Goal: Task Accomplishment & Management: Manage account settings

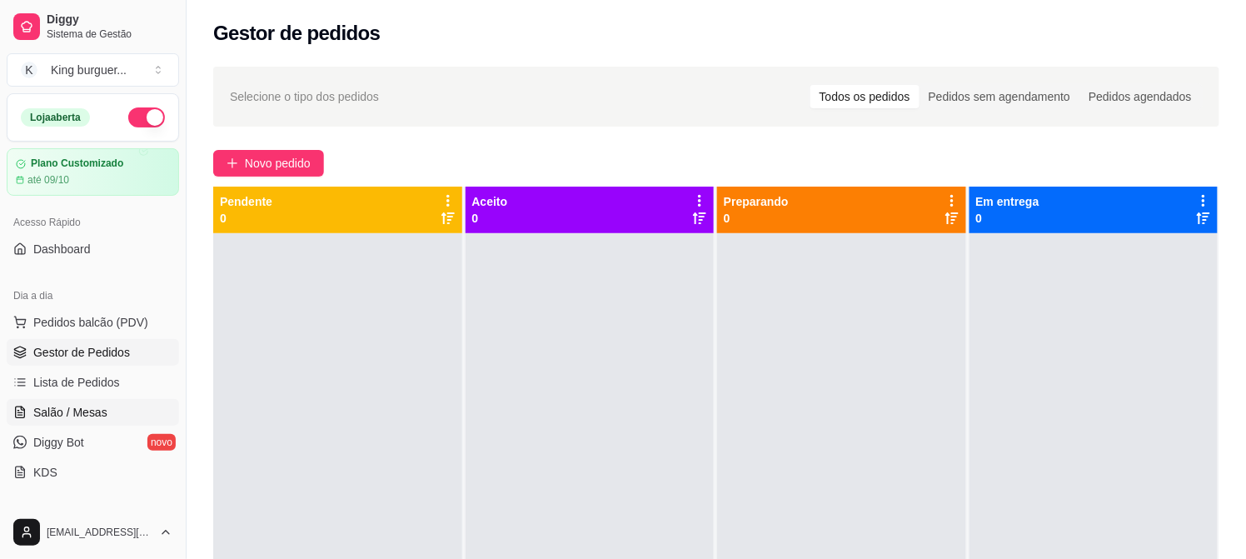
click at [95, 417] on span "Salão / Mesas" at bounding box center [70, 412] width 74 height 17
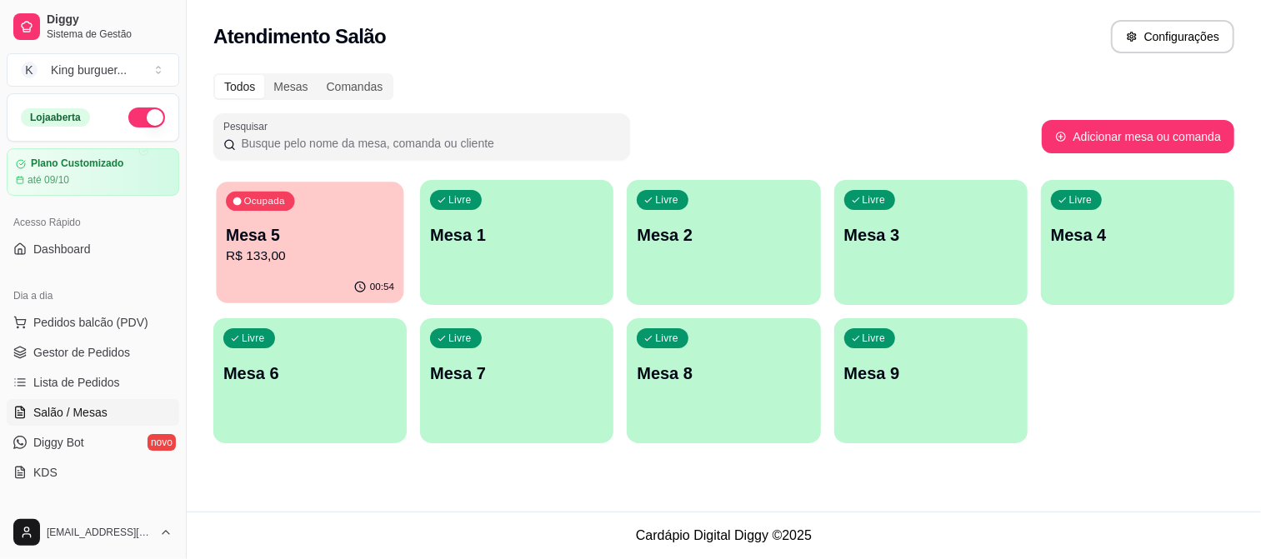
click at [303, 217] on div "Ocupada Mesa 5 R$ 133,00" at bounding box center [309, 227] width 187 height 90
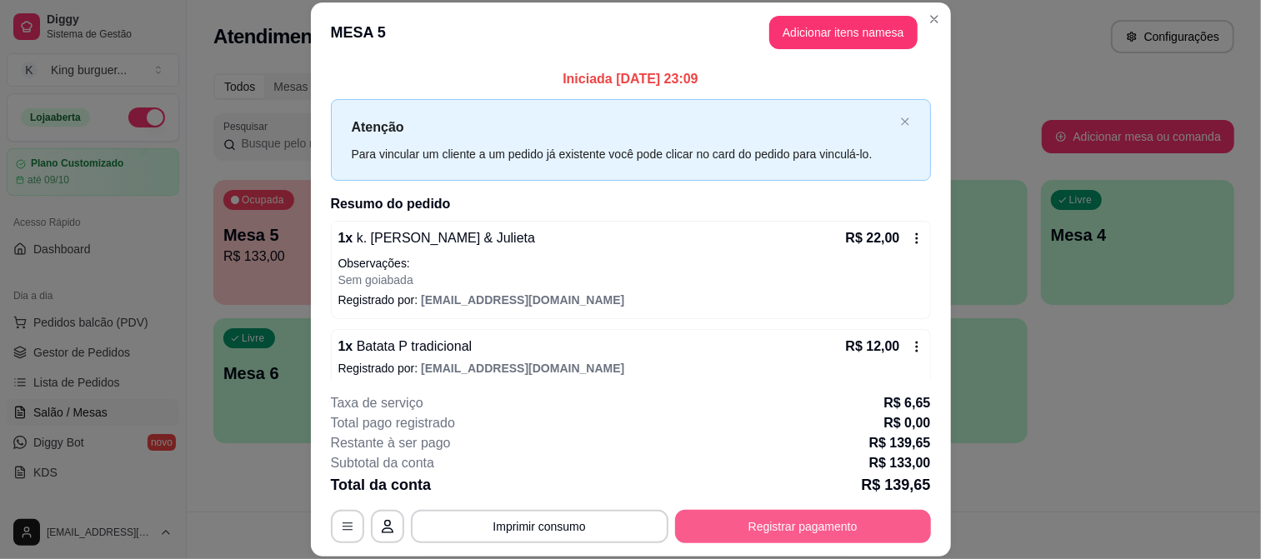
click at [754, 525] on button "Registrar pagamento" at bounding box center [803, 526] width 256 height 33
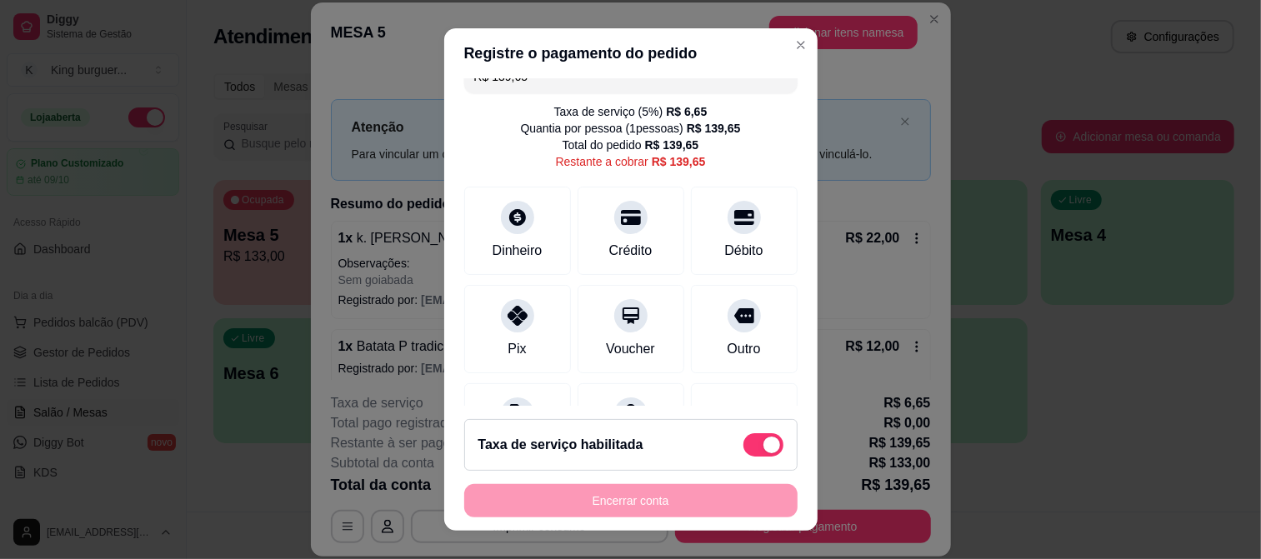
scroll to position [23, 0]
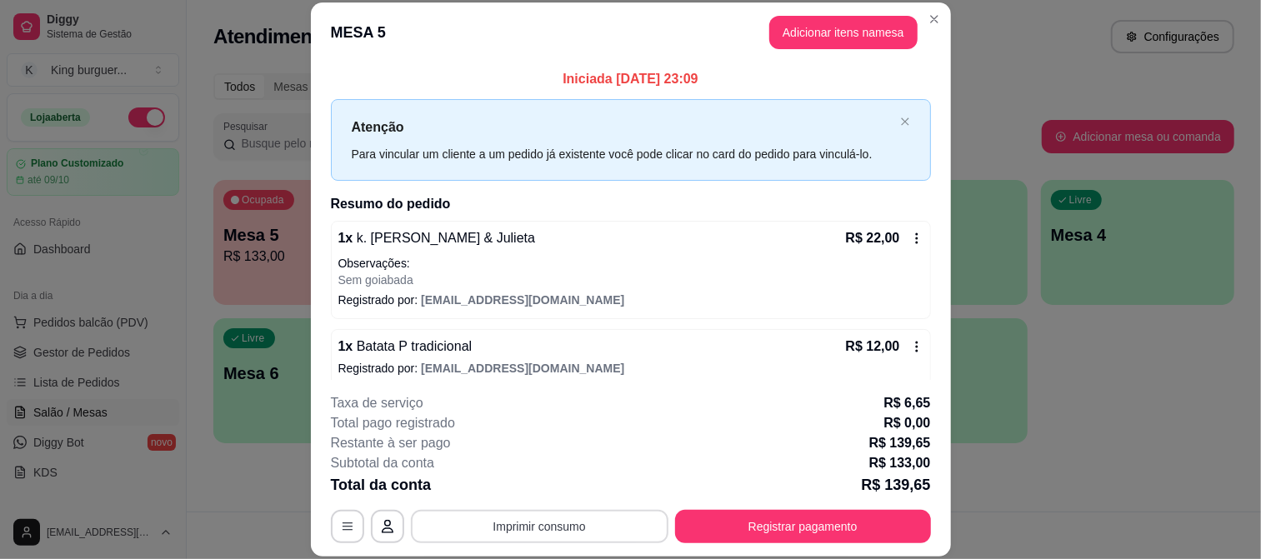
click at [538, 526] on button "Imprimir consumo" at bounding box center [539, 526] width 257 height 33
click at [542, 487] on button "IMPRESSORA" at bounding box center [537, 488] width 121 height 27
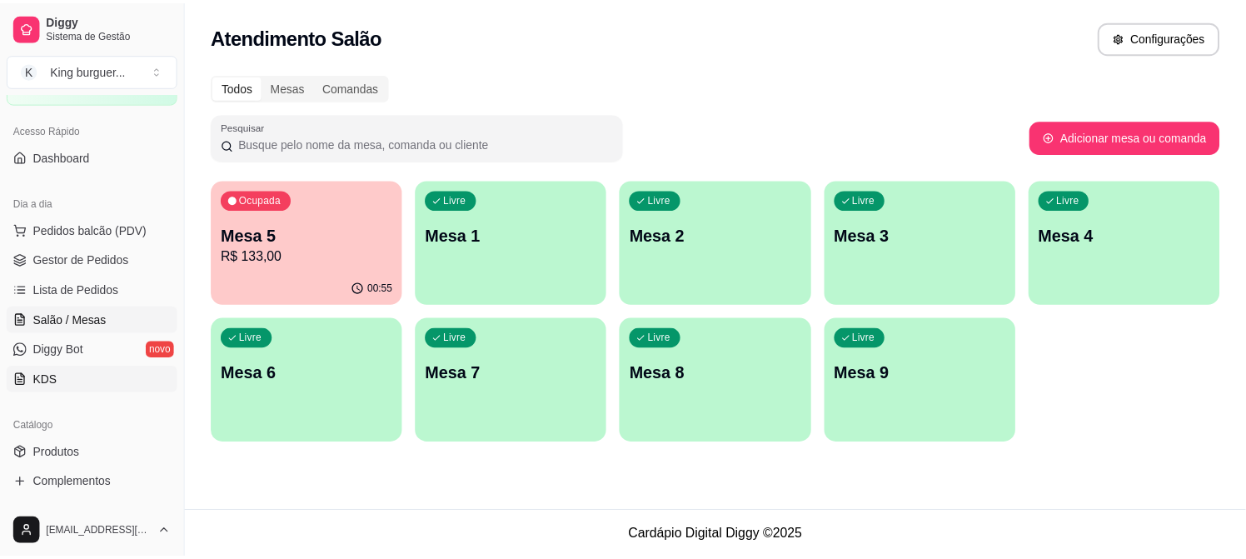
scroll to position [185, 0]
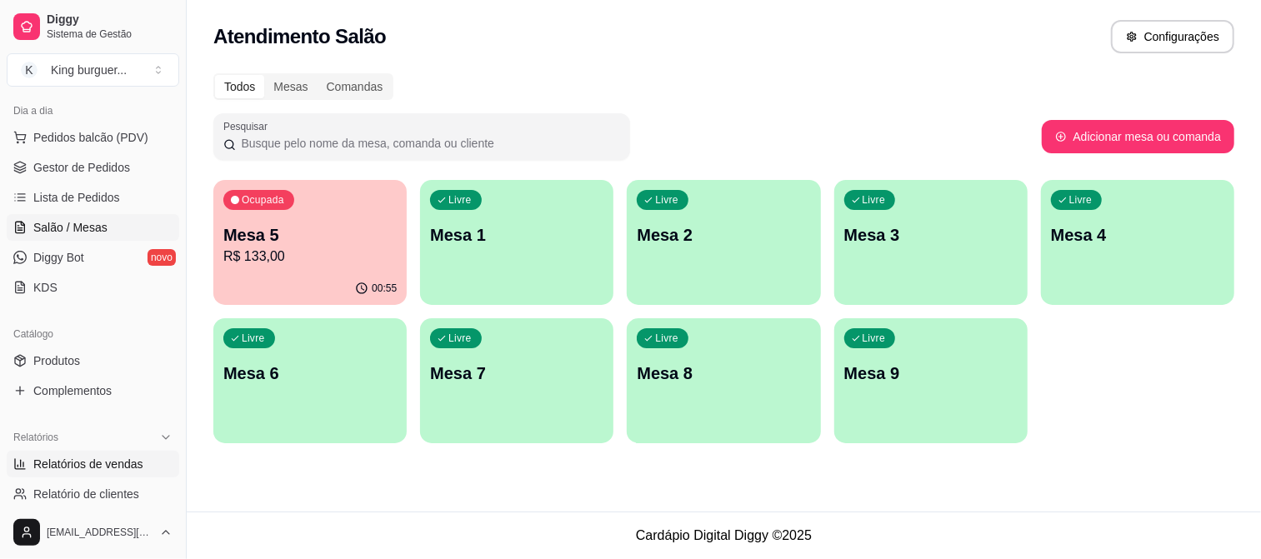
click at [112, 462] on span "Relatórios de vendas" at bounding box center [88, 464] width 110 height 17
select select "ALL"
select select "0"
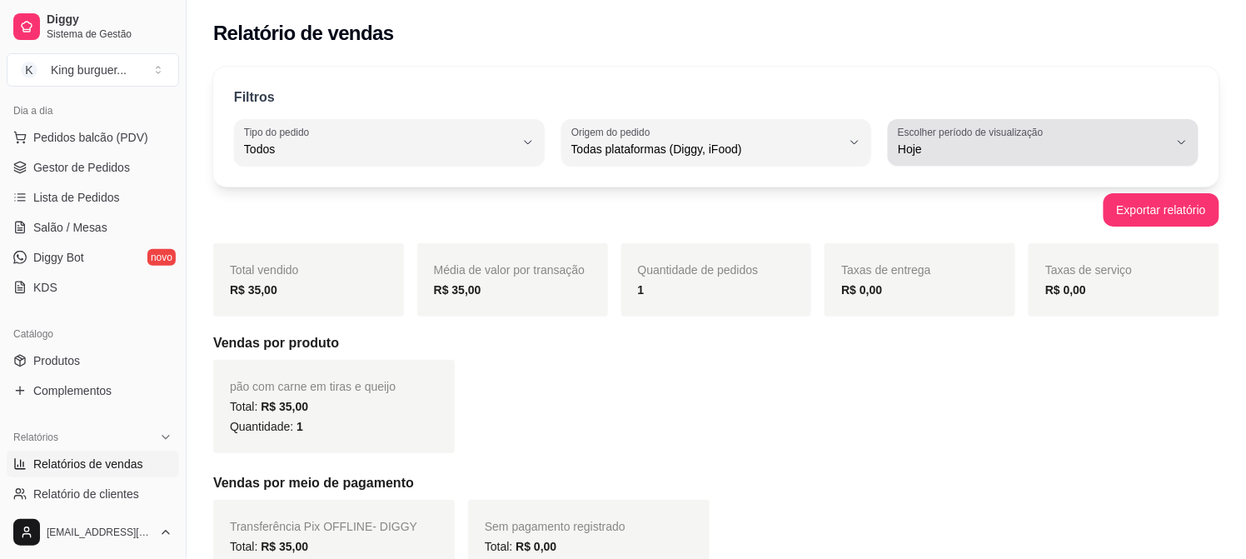
click at [1186, 142] on icon "button" at bounding box center [1182, 142] width 13 height 13
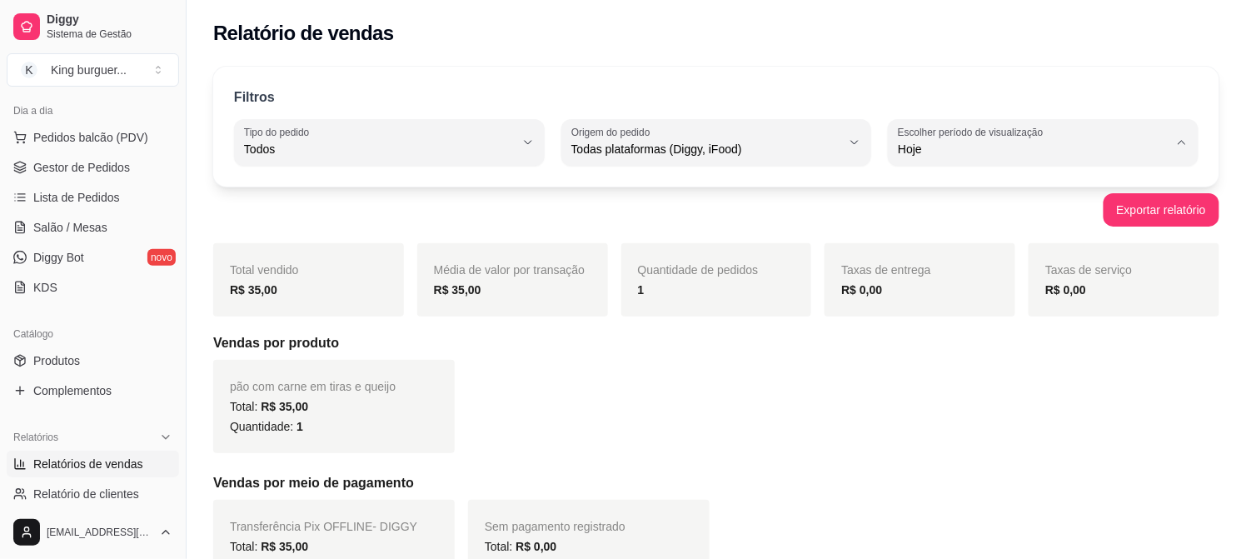
click at [1004, 215] on span "Ontem" at bounding box center [1036, 216] width 257 height 16
type input "1"
select select "1"
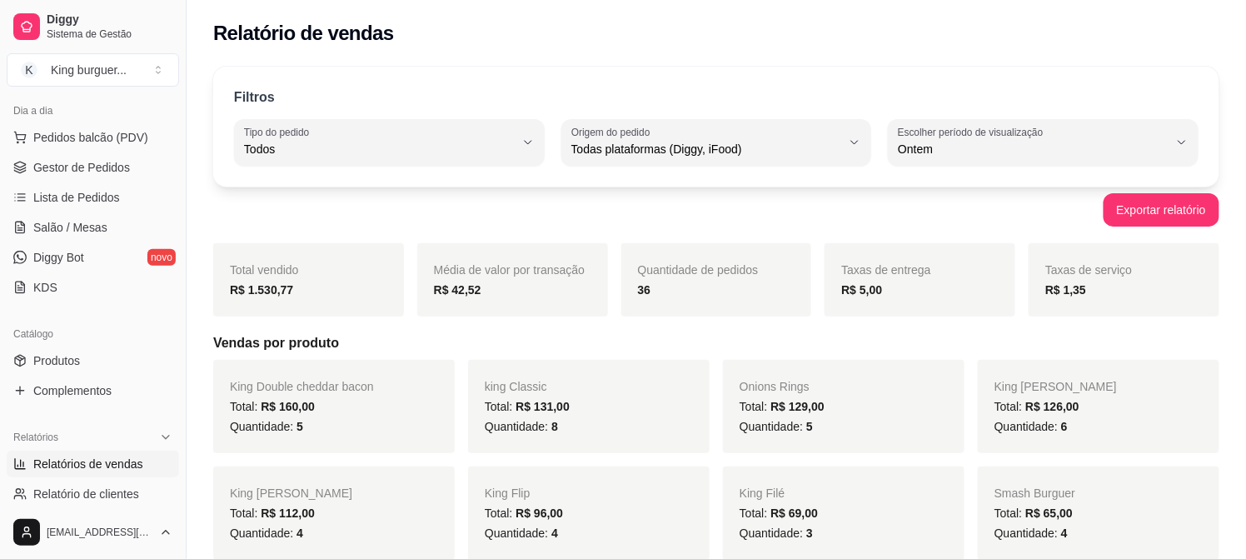
click at [336, 337] on h5 "Vendas por produto" at bounding box center [716, 343] width 1006 height 20
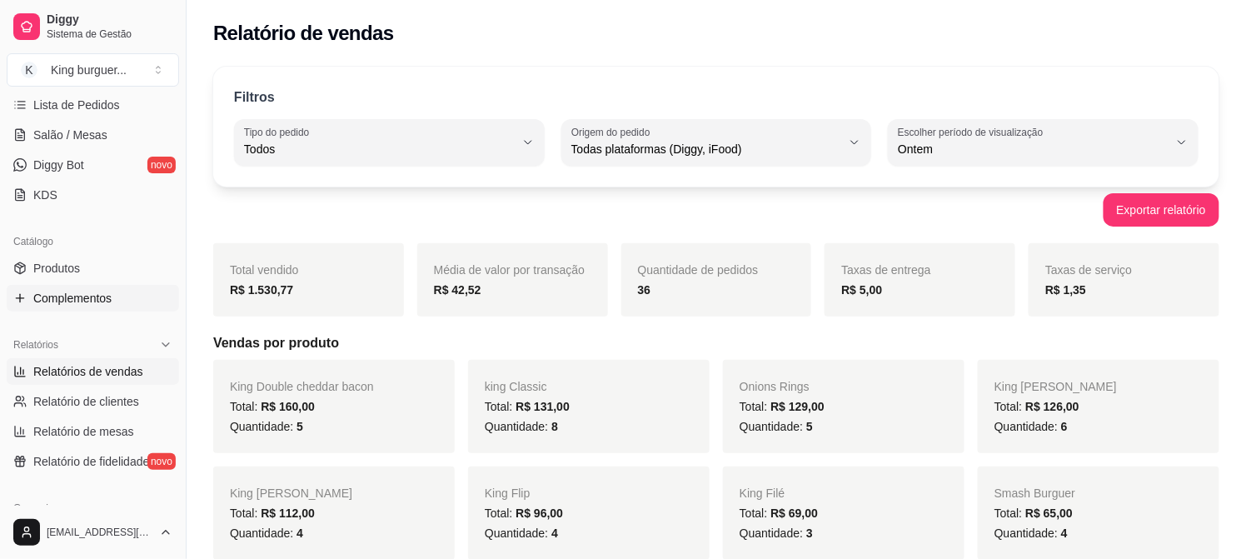
scroll to position [185, 0]
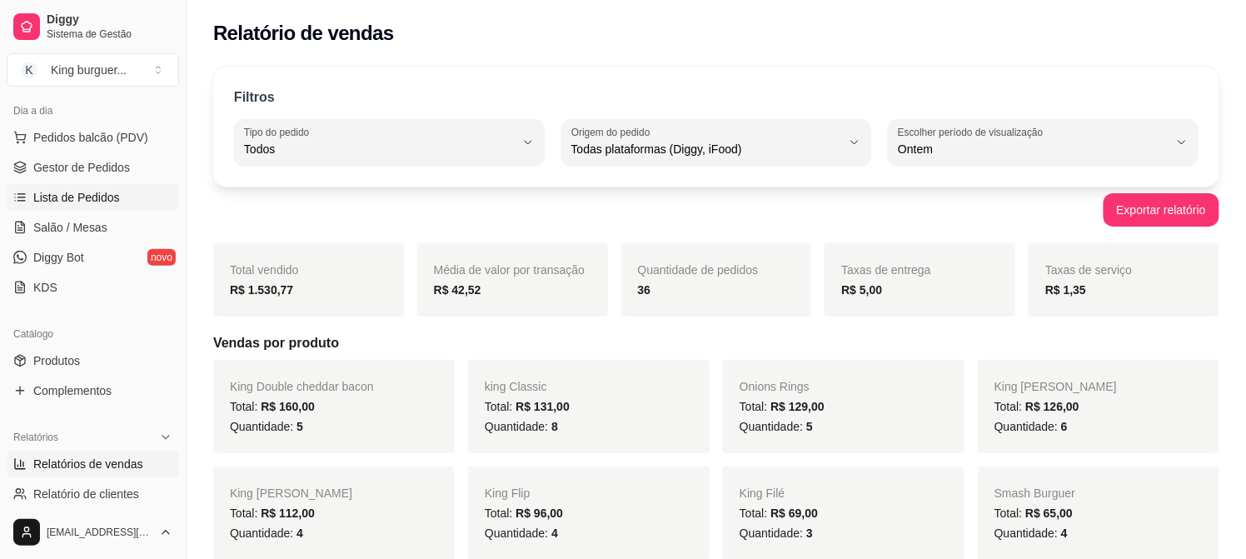
click at [112, 195] on span "Lista de Pedidos" at bounding box center [76, 197] width 87 height 17
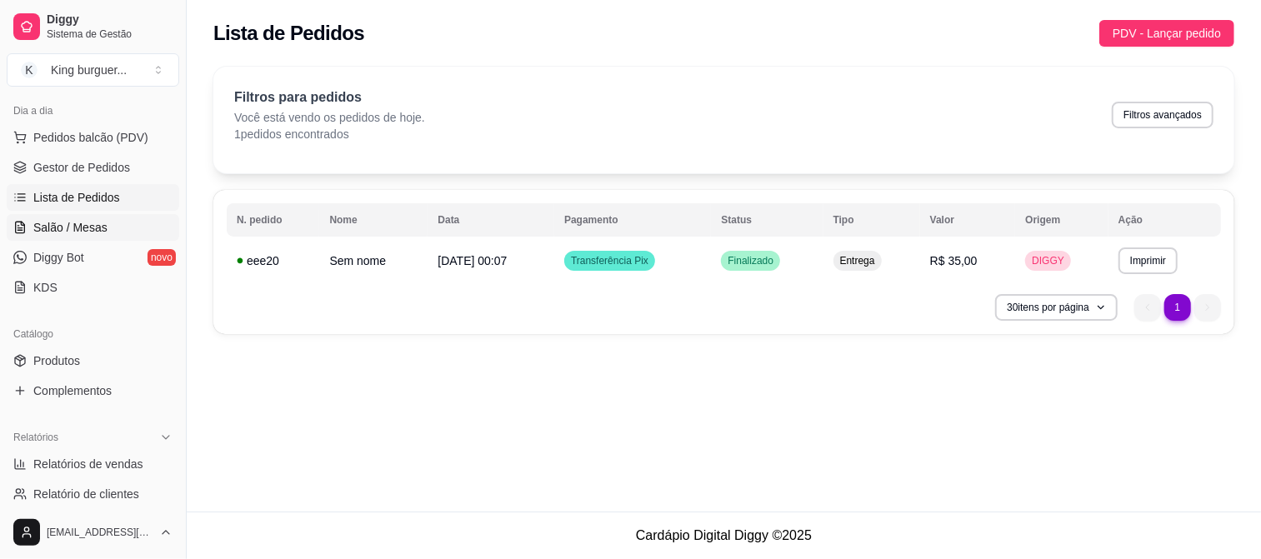
click at [77, 219] on span "Salão / Mesas" at bounding box center [70, 227] width 74 height 17
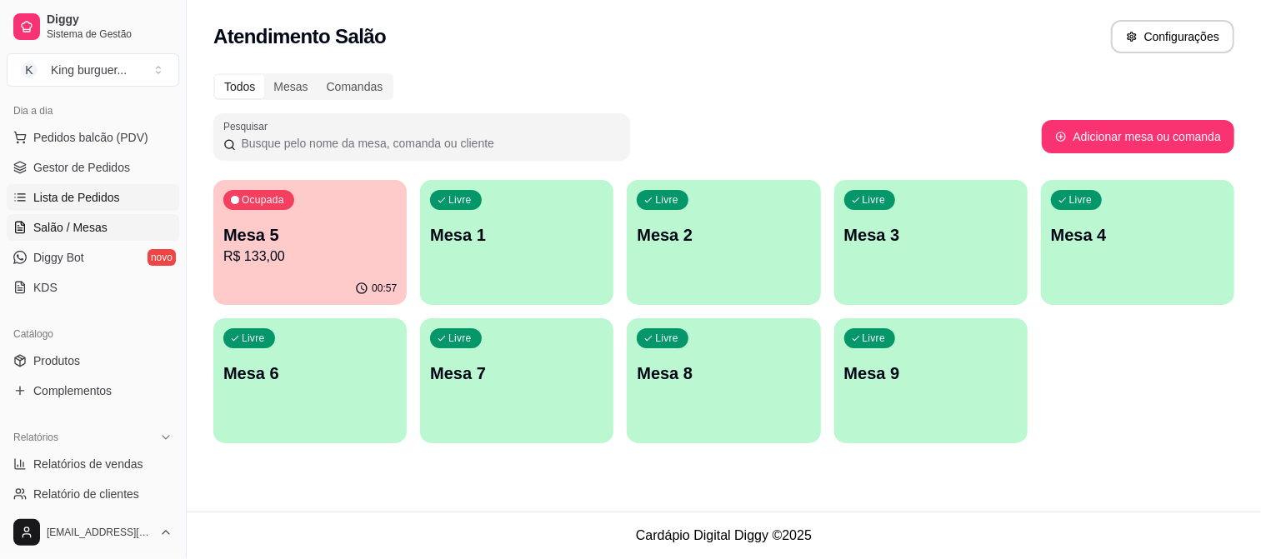
click at [105, 203] on span "Lista de Pedidos" at bounding box center [76, 197] width 87 height 17
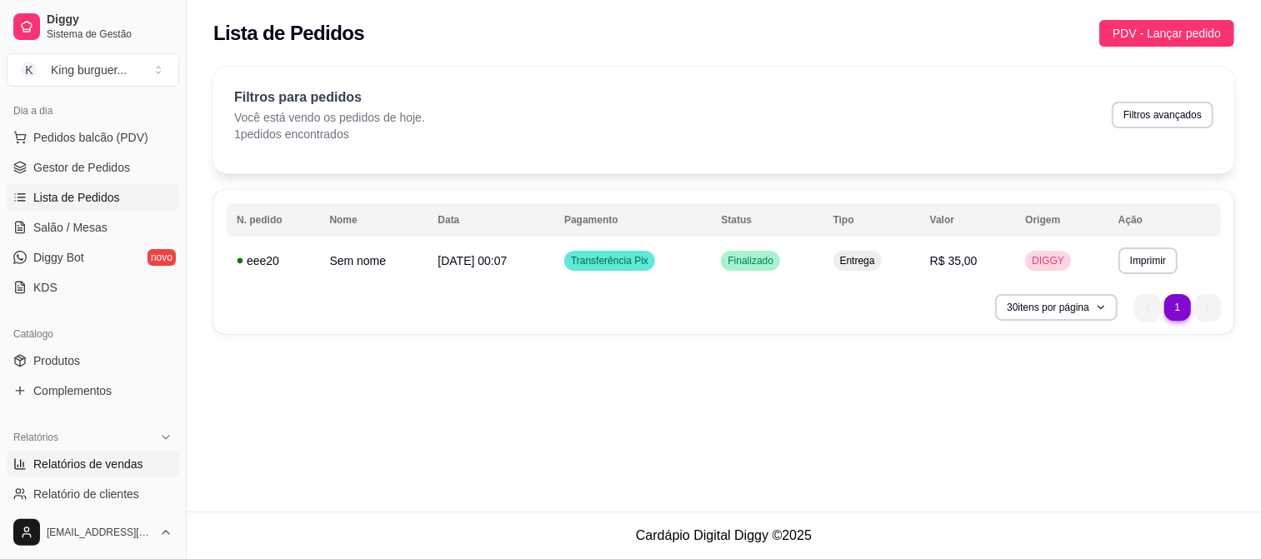
click at [118, 462] on span "Relatórios de vendas" at bounding box center [88, 464] width 110 height 17
select select "ALL"
select select "0"
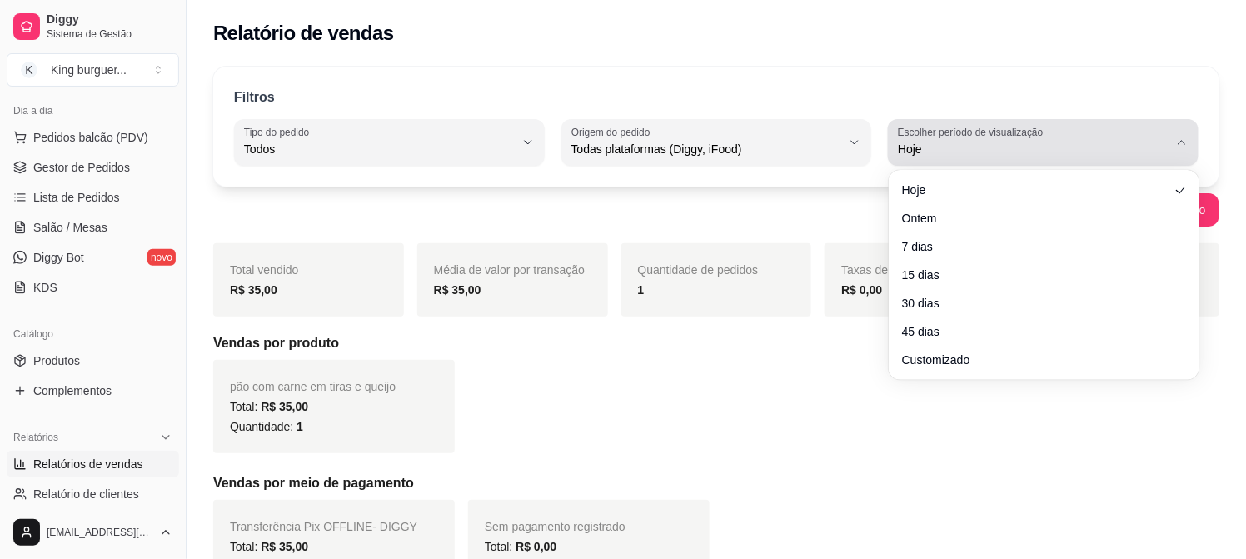
click at [1148, 141] on span "Hoje" at bounding box center [1033, 149] width 271 height 17
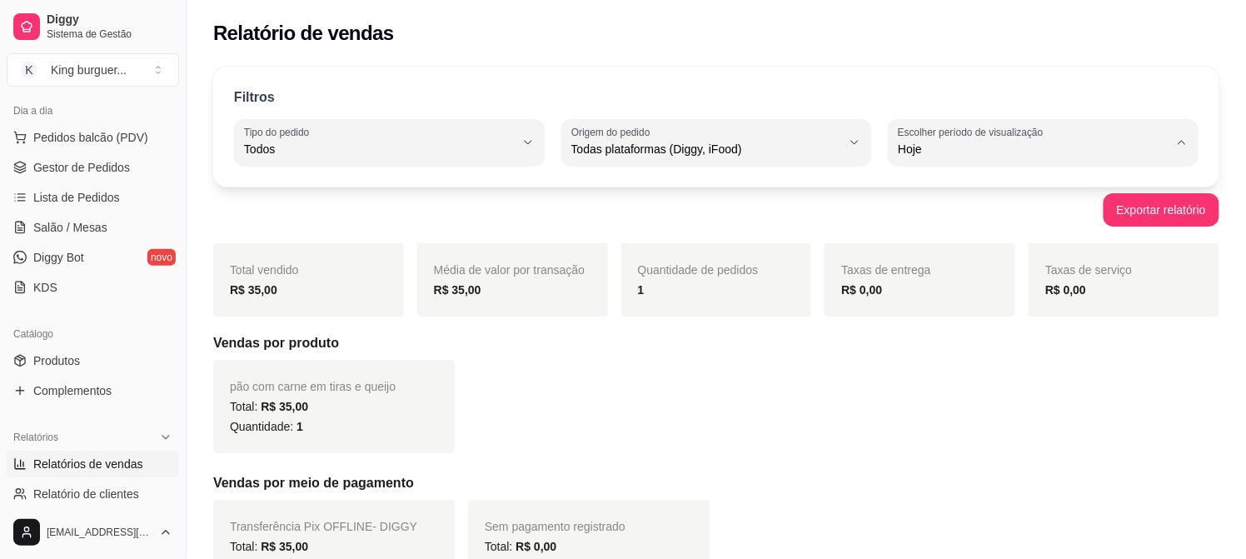
click at [946, 229] on li "Ontem" at bounding box center [1044, 216] width 286 height 26
type input "1"
select select "1"
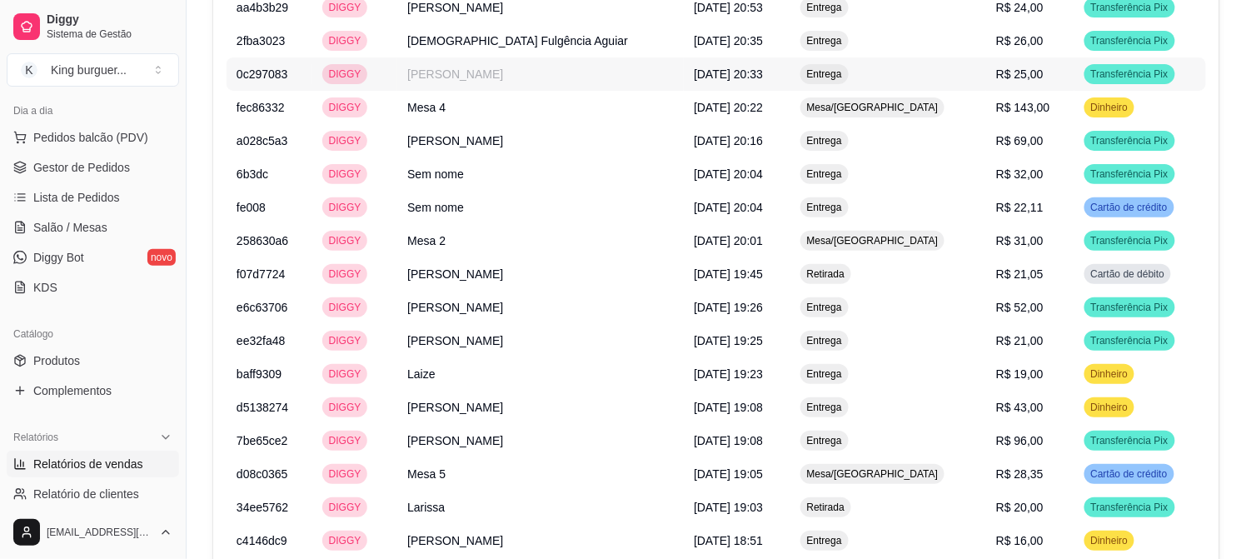
scroll to position [2185, 0]
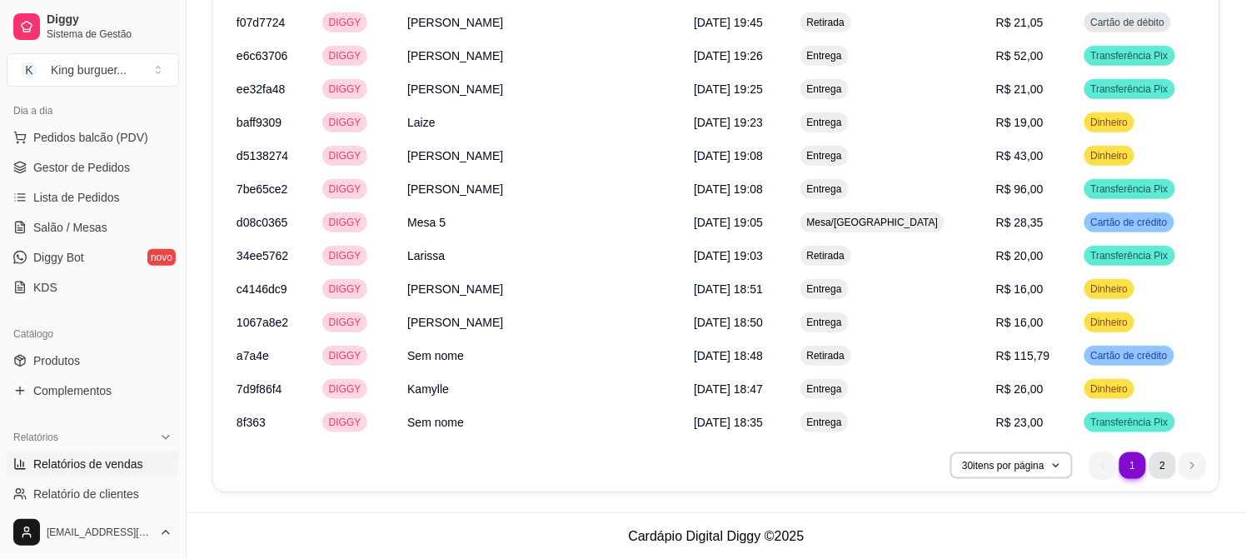
click at [1168, 462] on li "2" at bounding box center [1163, 465] width 27 height 27
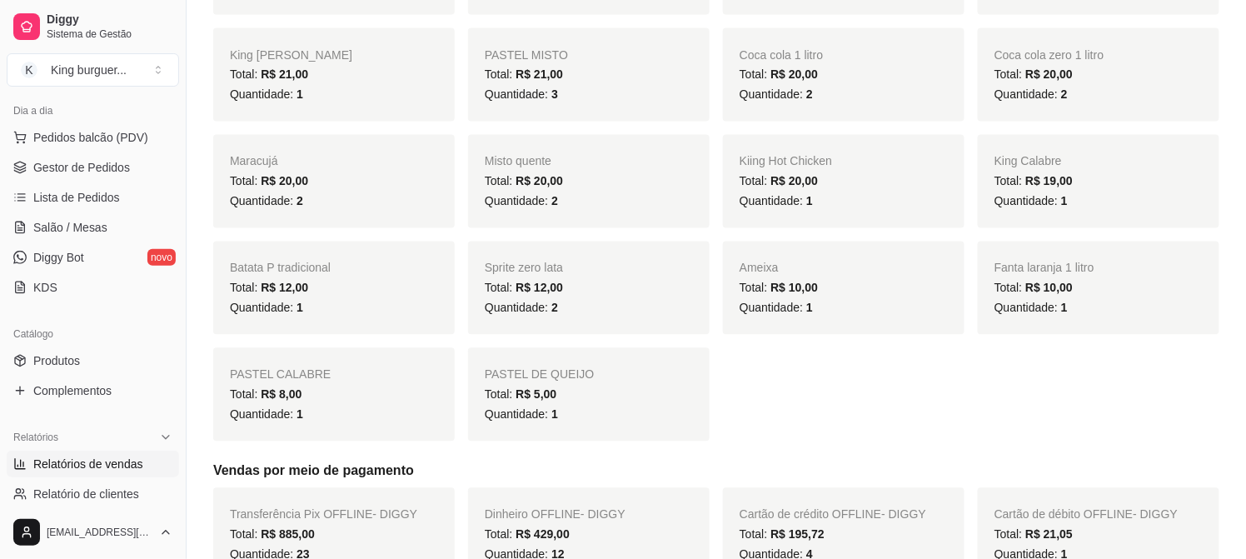
scroll to position [863, 0]
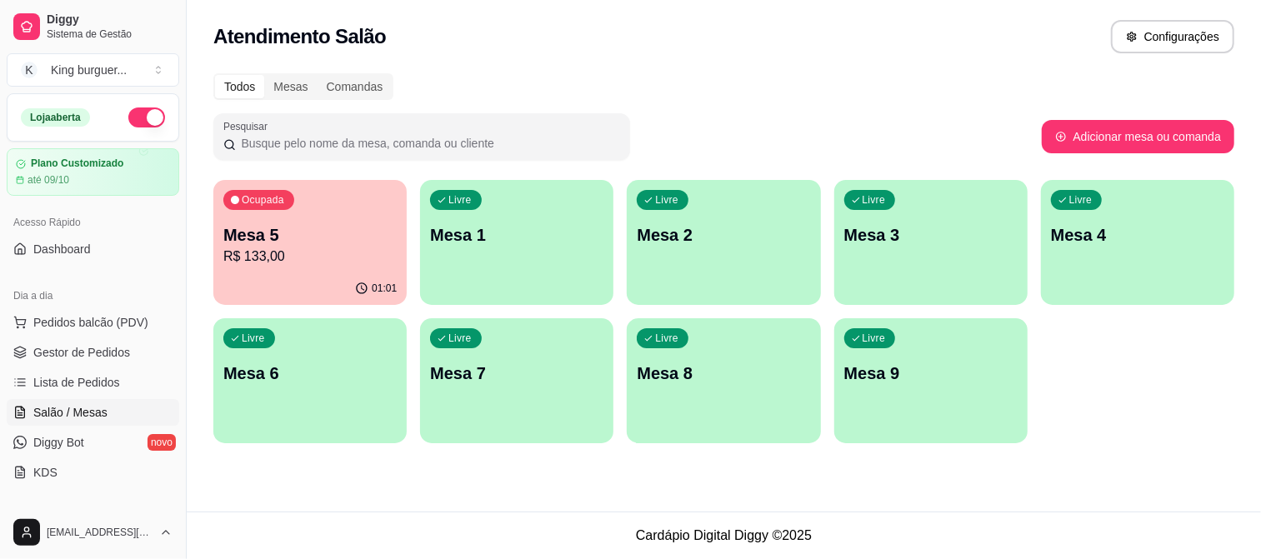
click at [320, 230] on p "Mesa 5" at bounding box center [309, 234] width 173 height 23
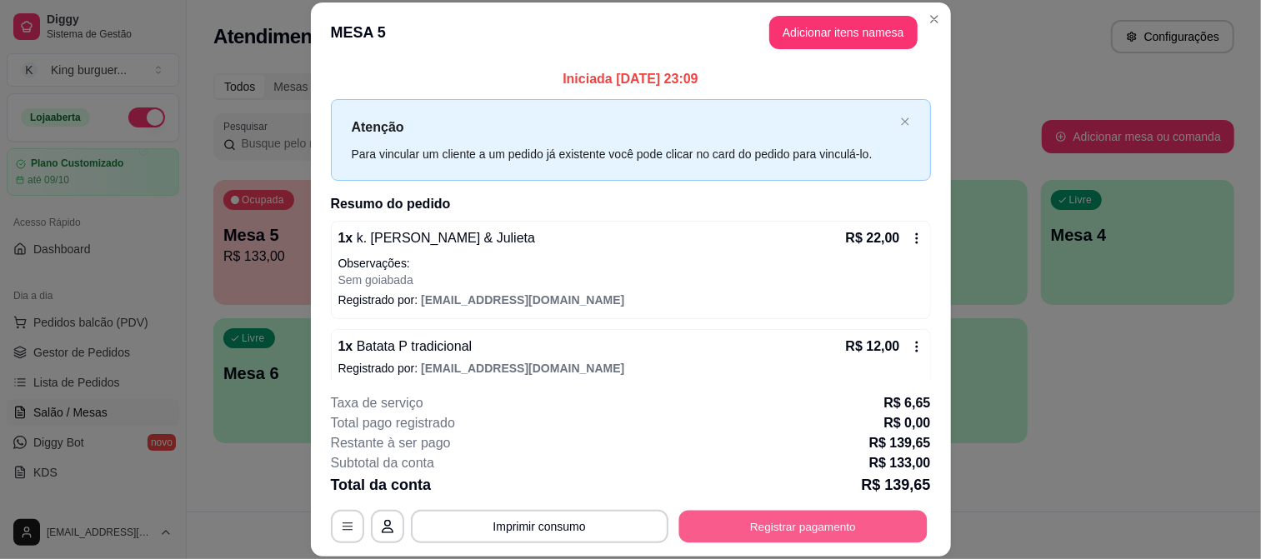
click at [869, 529] on button "Registrar pagamento" at bounding box center [802, 526] width 248 height 32
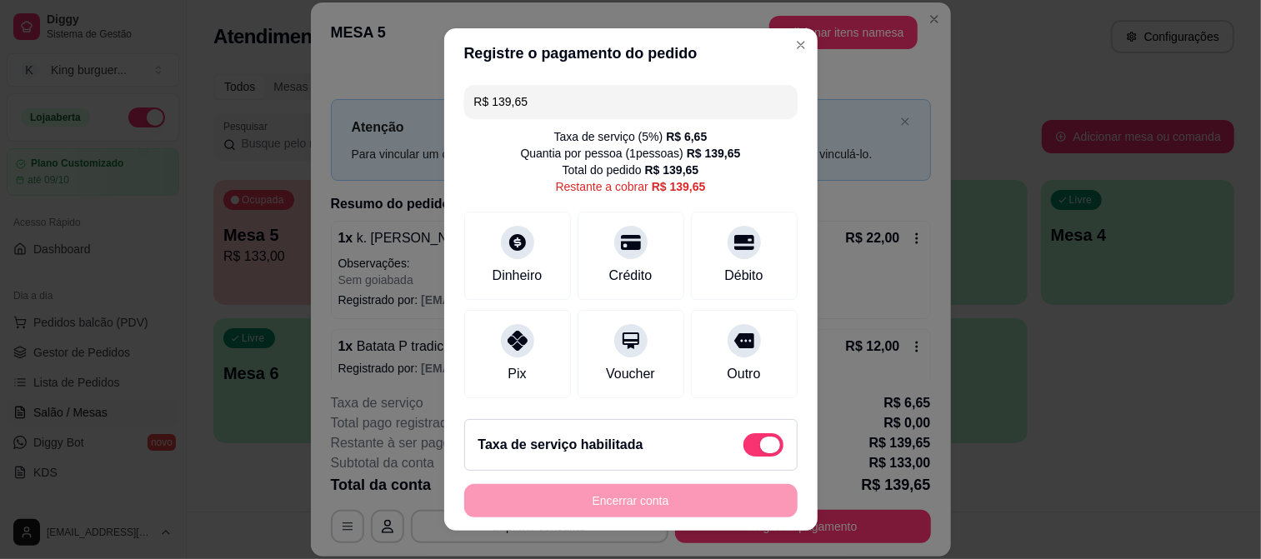
click at [743, 446] on span at bounding box center [763, 444] width 40 height 23
click at [742, 448] on input "checkbox" at bounding box center [747, 453] width 11 height 11
checkbox input "true"
type input "R$ 133,00"
checkbox input "false"
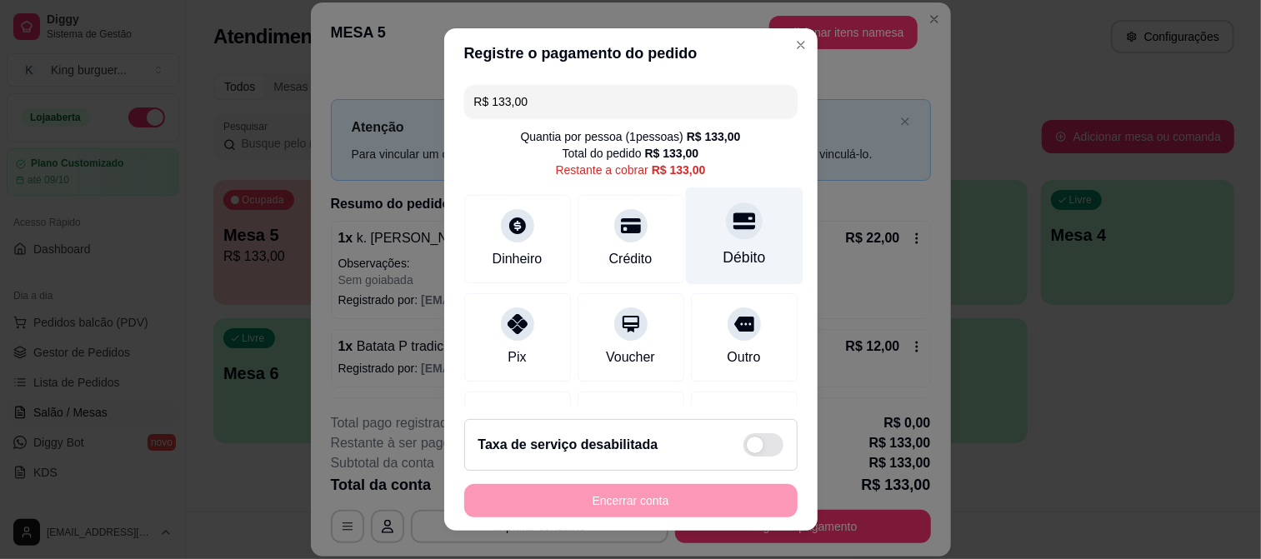
click at [726, 232] on div at bounding box center [744, 220] width 37 height 37
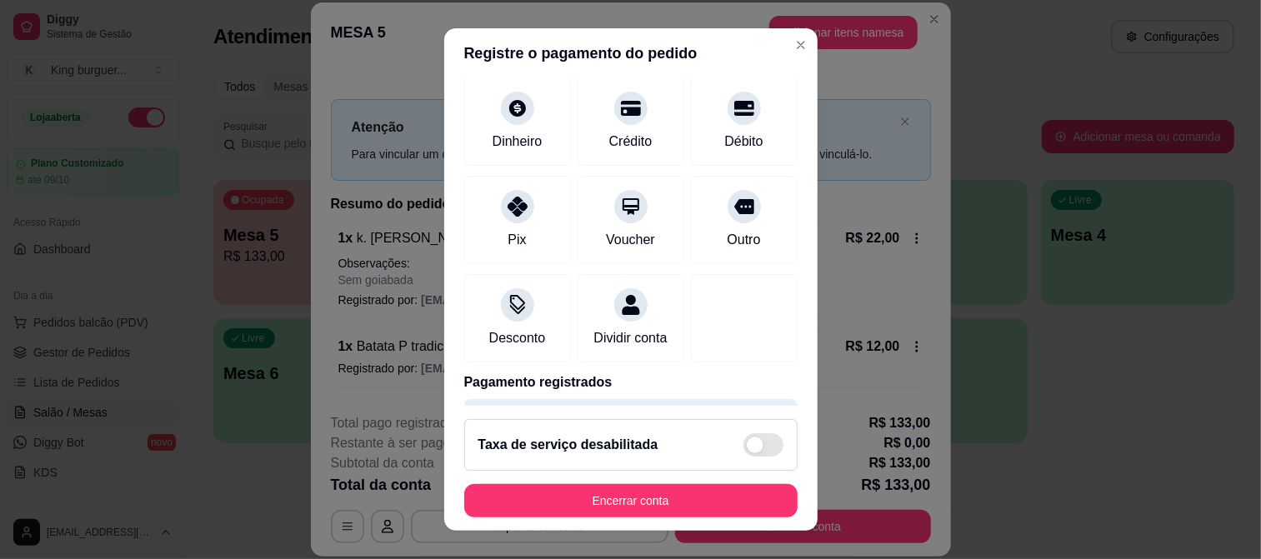
scroll to position [170, 0]
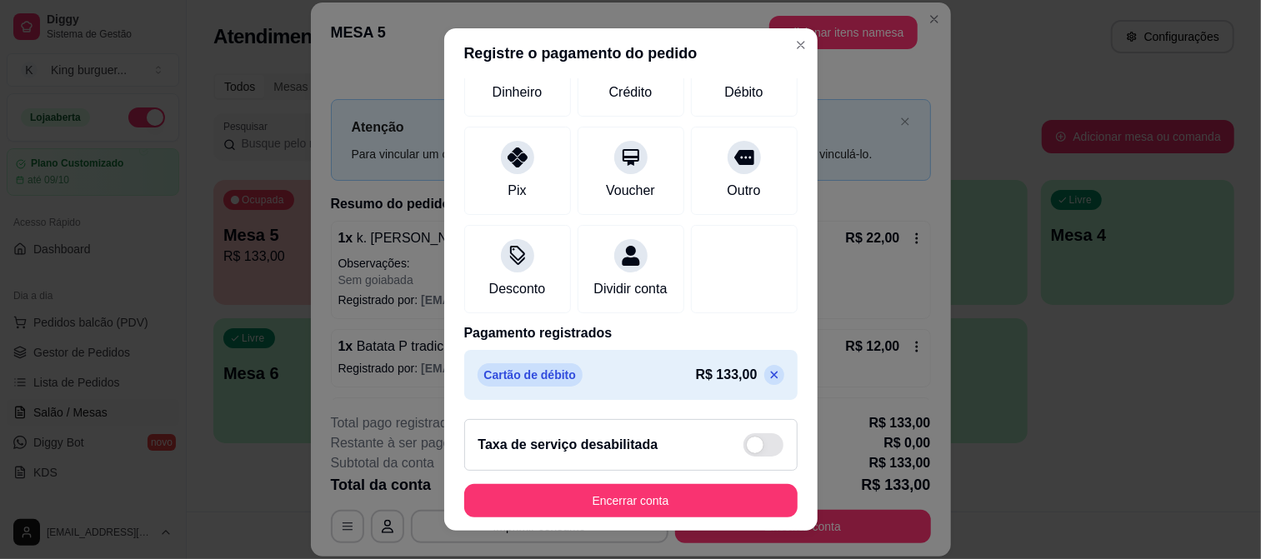
click at [767, 375] on icon at bounding box center [773, 374] width 13 height 13
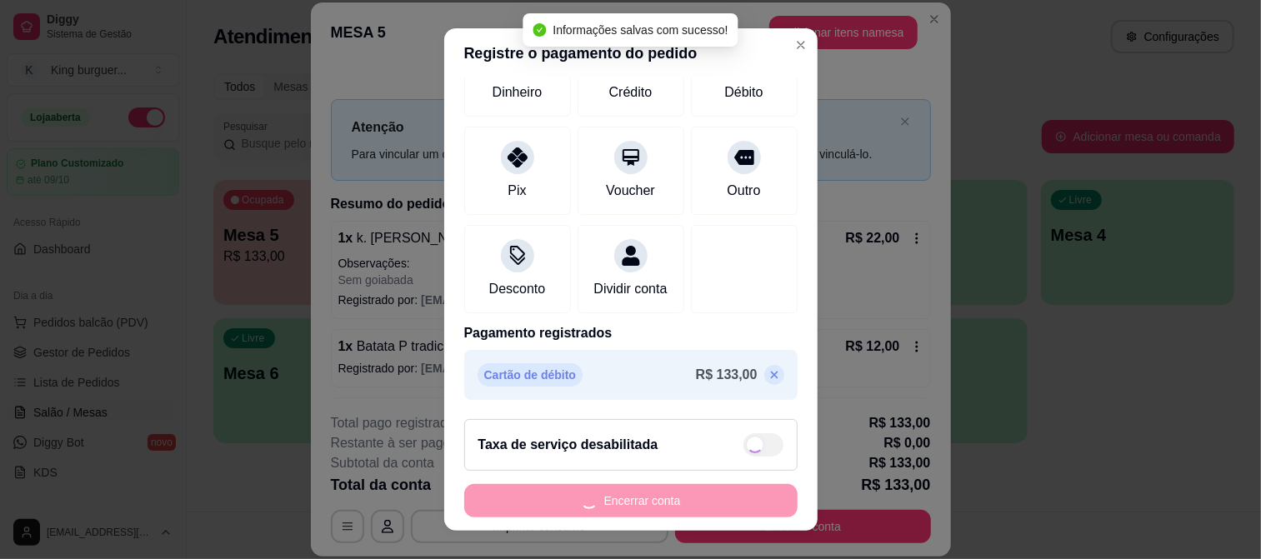
type input "R$ 133,00"
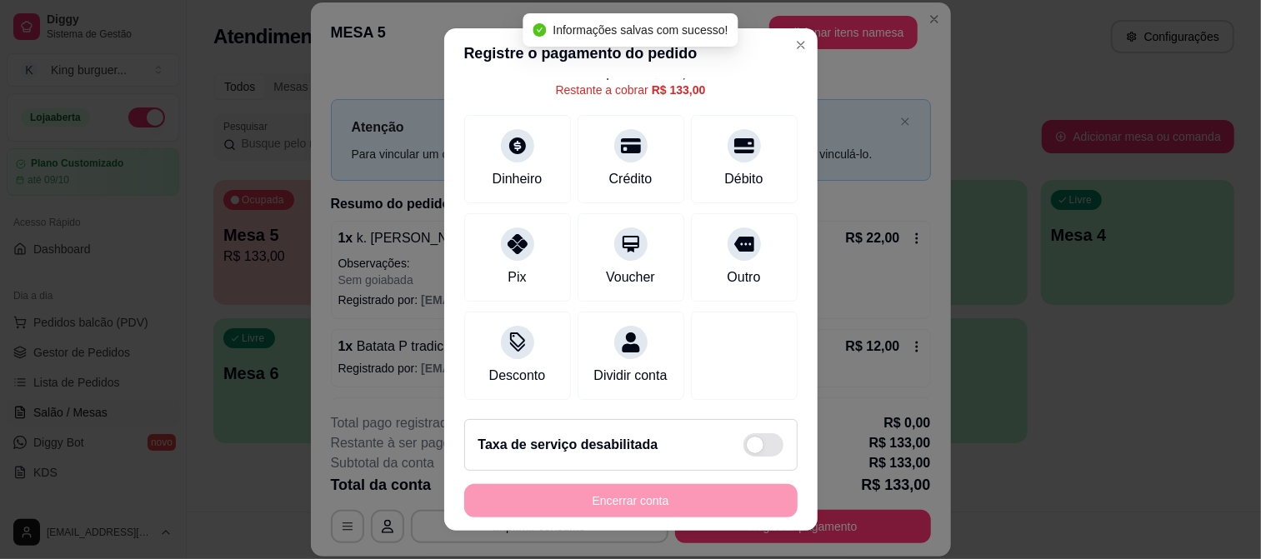
click at [746, 440] on span at bounding box center [754, 445] width 17 height 17
click at [742, 448] on input "checkbox" at bounding box center [747, 453] width 11 height 11
checkbox input "false"
type input "R$ 139,65"
checkbox input "true"
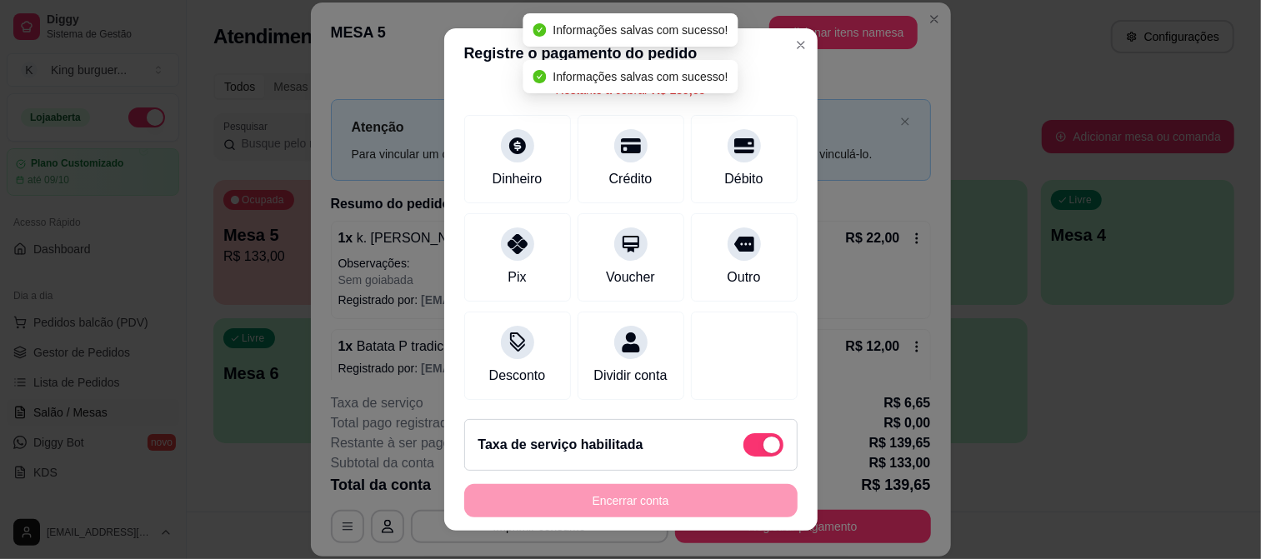
scroll to position [117, 0]
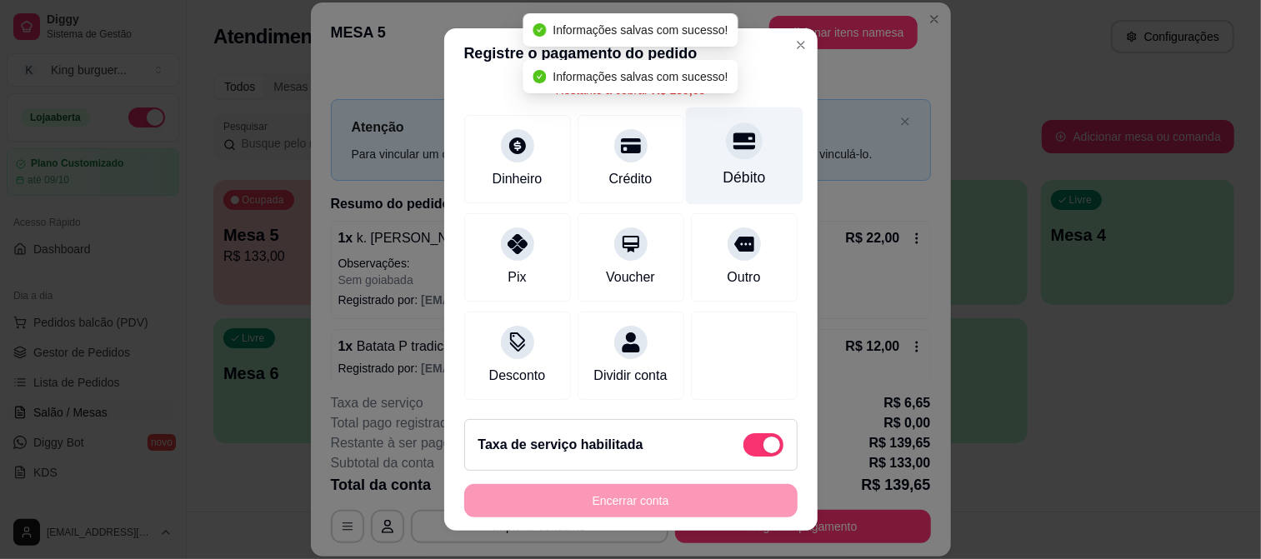
click at [732, 132] on icon at bounding box center [743, 140] width 22 height 17
type input "R$ 0,00"
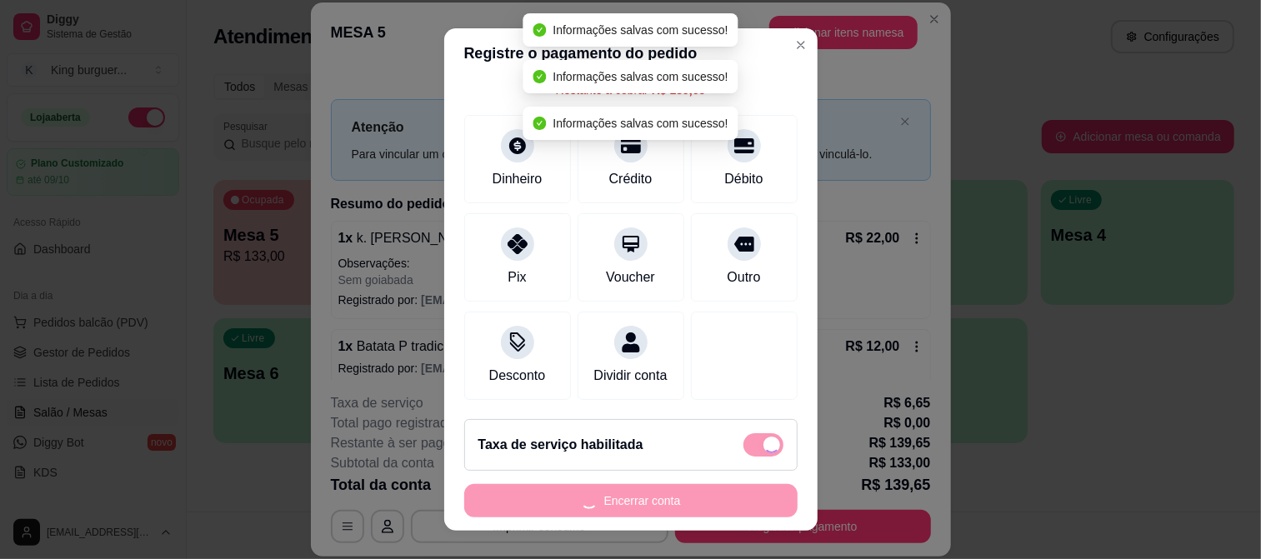
scroll to position [187, 0]
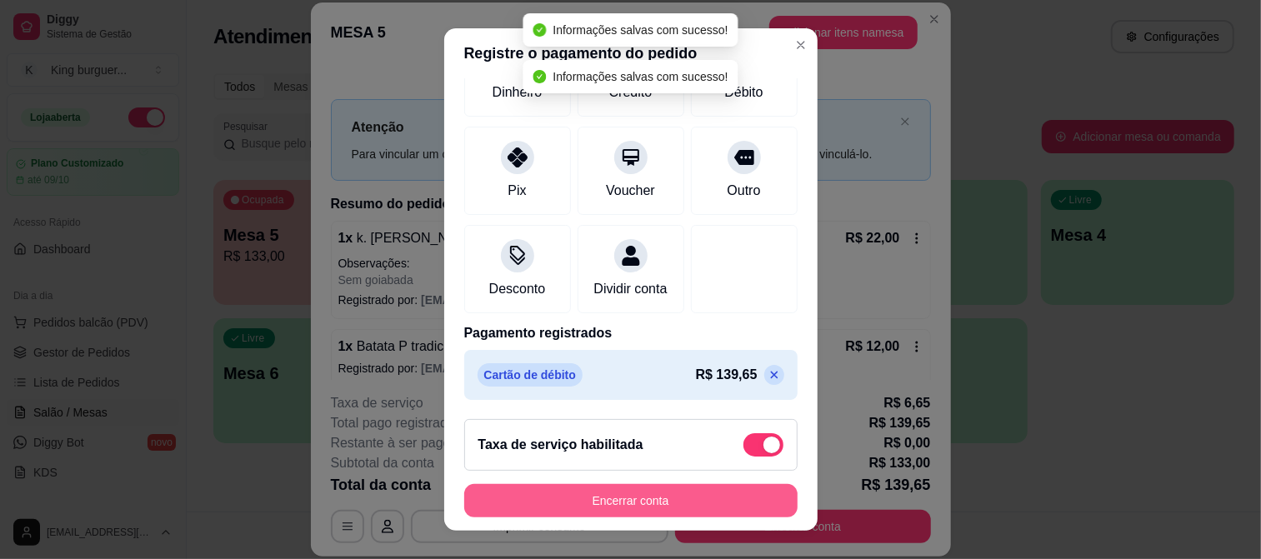
click at [650, 501] on button "Encerrar conta" at bounding box center [630, 500] width 333 height 33
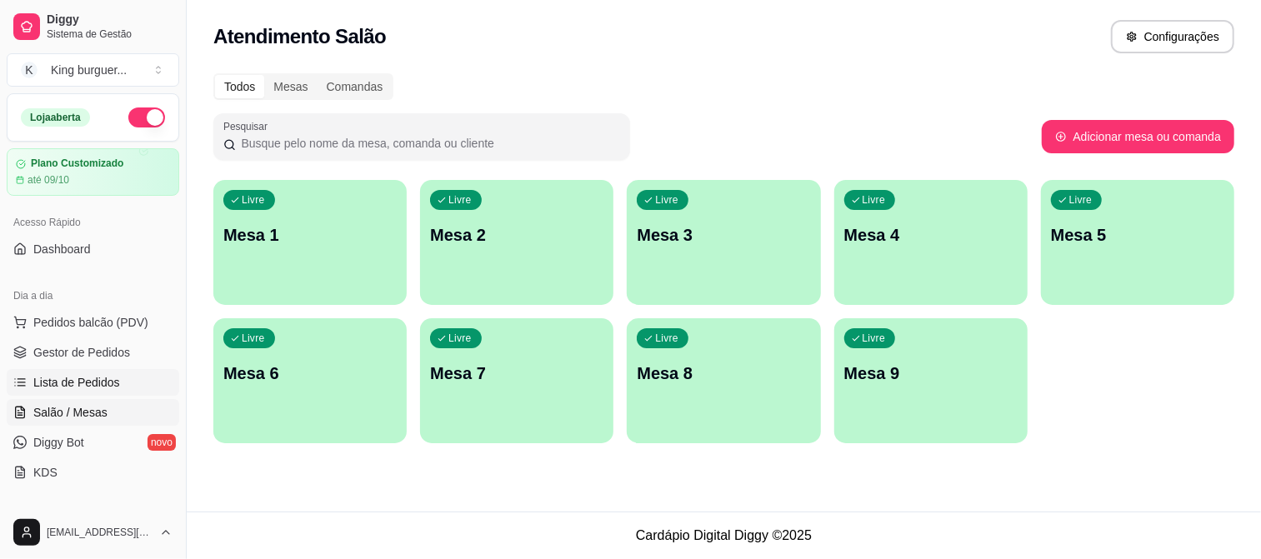
click at [102, 381] on span "Lista de Pedidos" at bounding box center [76, 382] width 87 height 17
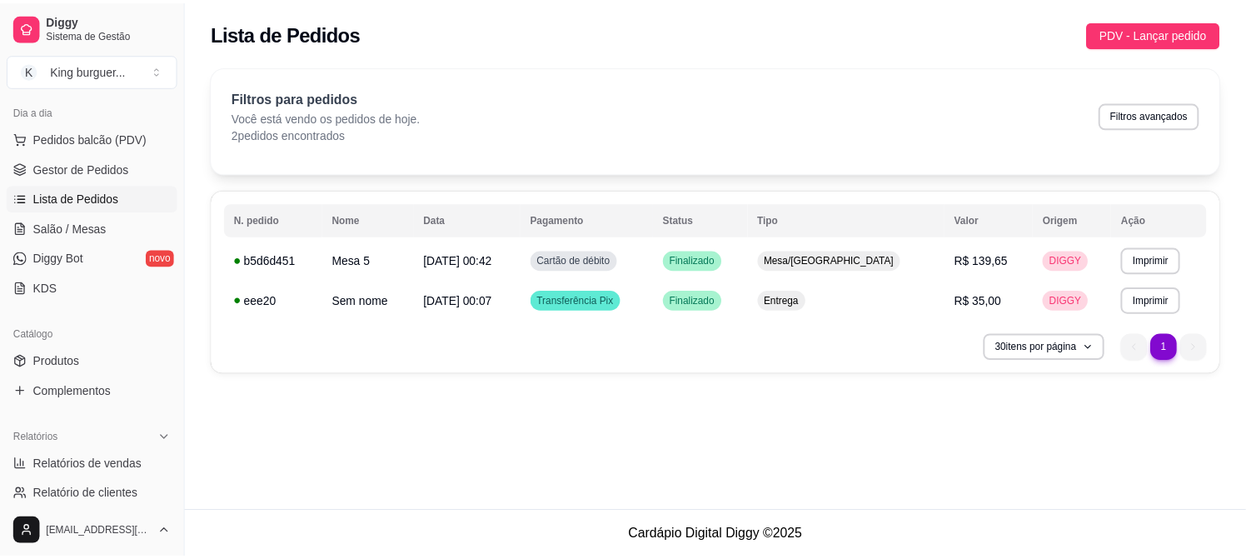
scroll to position [185, 0]
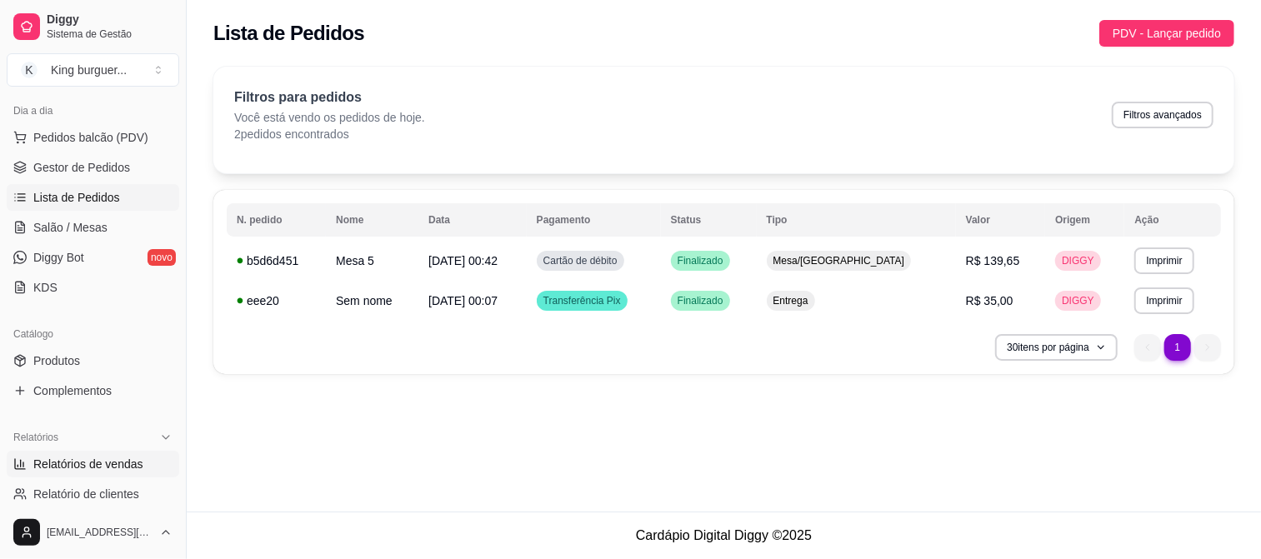
click at [118, 458] on span "Relatórios de vendas" at bounding box center [88, 464] width 110 height 17
select select "ALL"
select select "0"
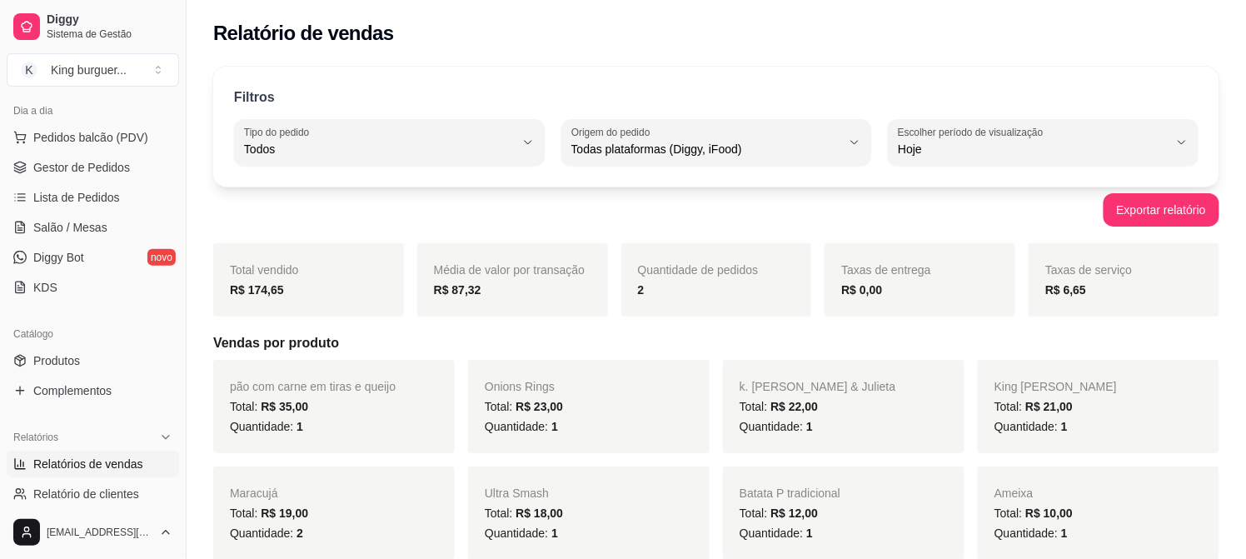
click at [259, 283] on strong "R$ 174,65" at bounding box center [257, 289] width 54 height 13
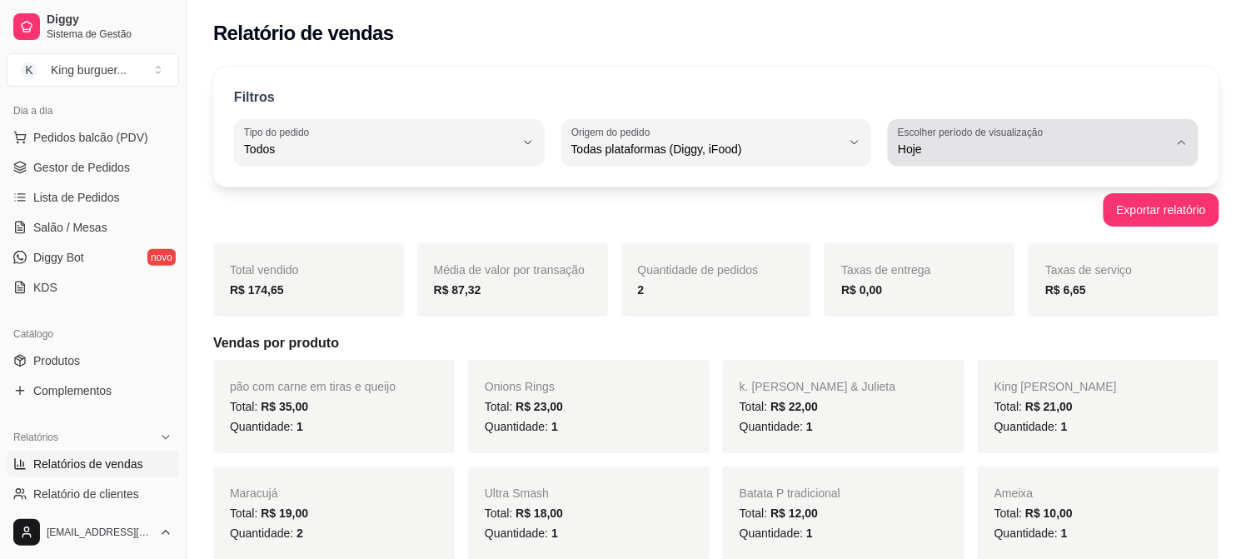
click at [1184, 134] on button "Escolher período de visualização Hoje" at bounding box center [1043, 142] width 311 height 47
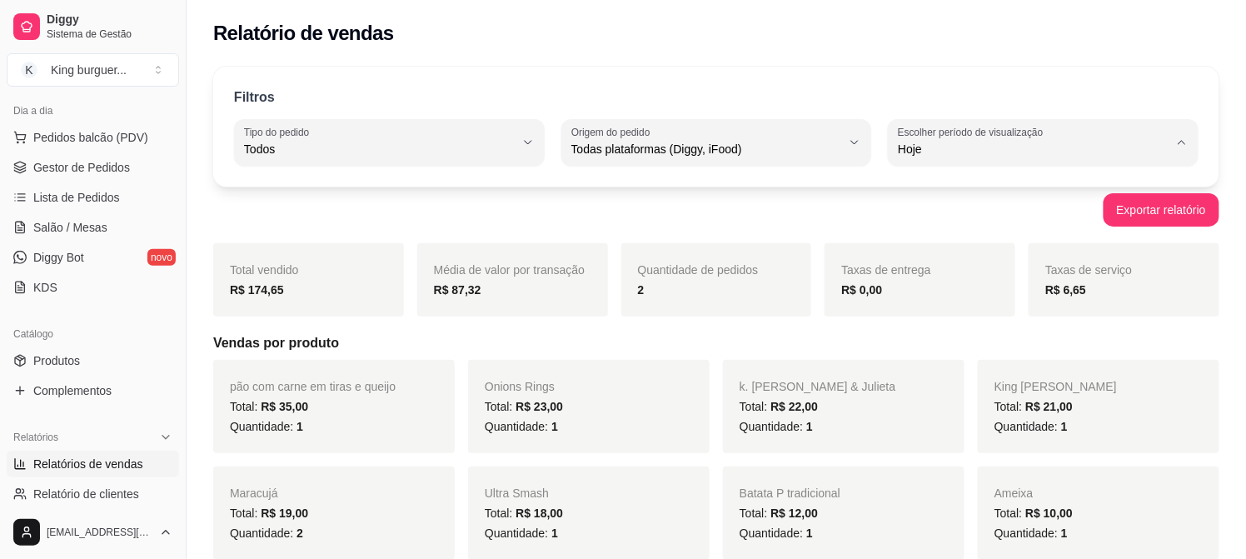
click at [970, 220] on span "Ontem" at bounding box center [1036, 216] width 257 height 16
type input "1"
select select "1"
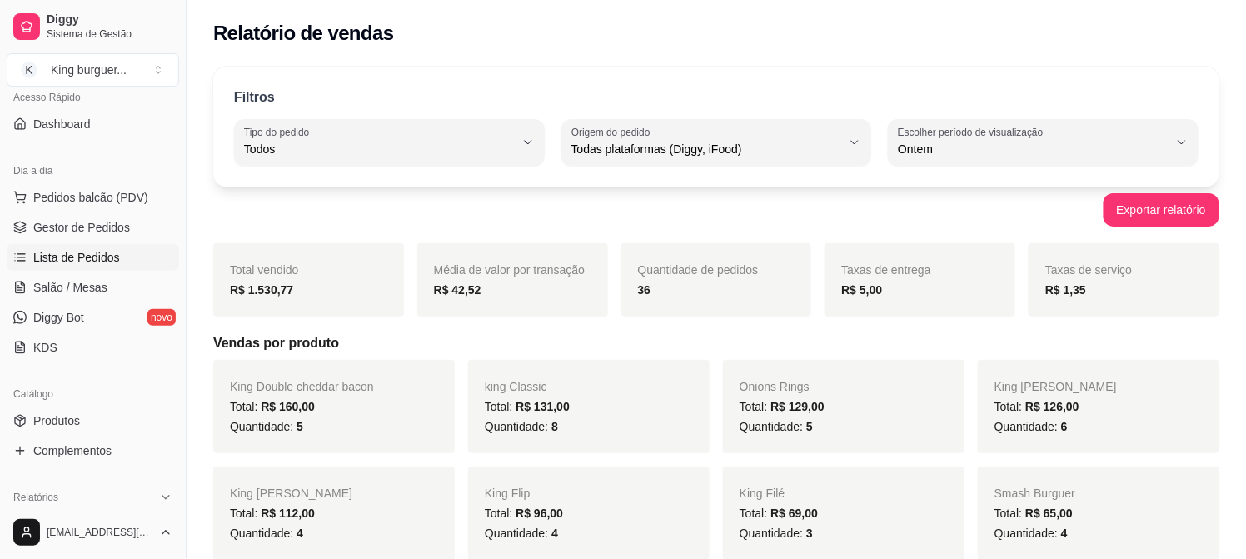
scroll to position [92, 0]
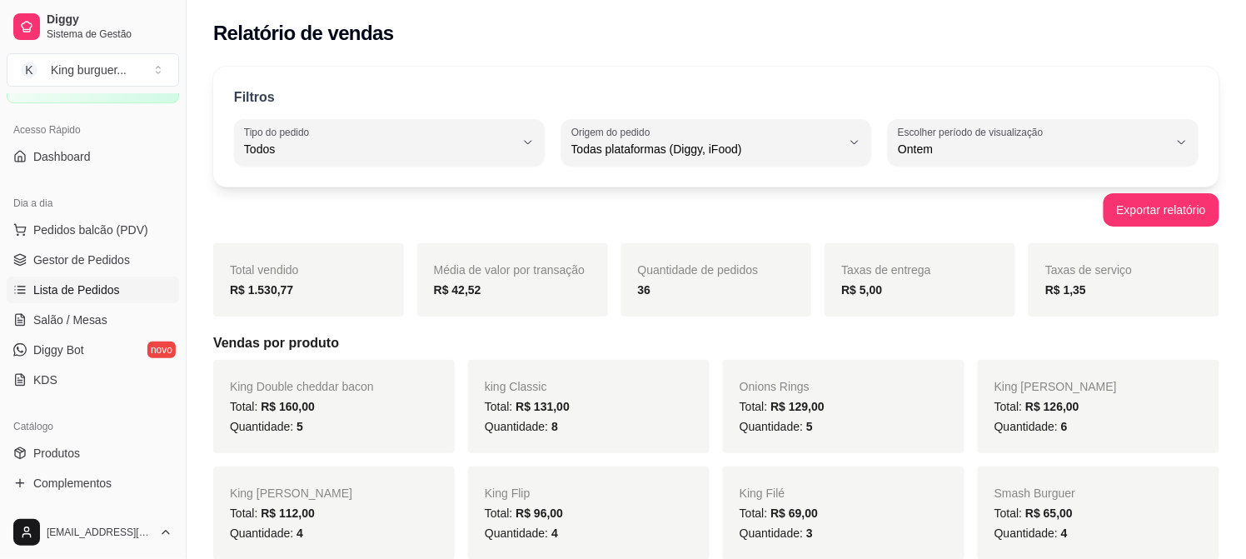
click at [86, 293] on span "Lista de Pedidos" at bounding box center [76, 290] width 87 height 17
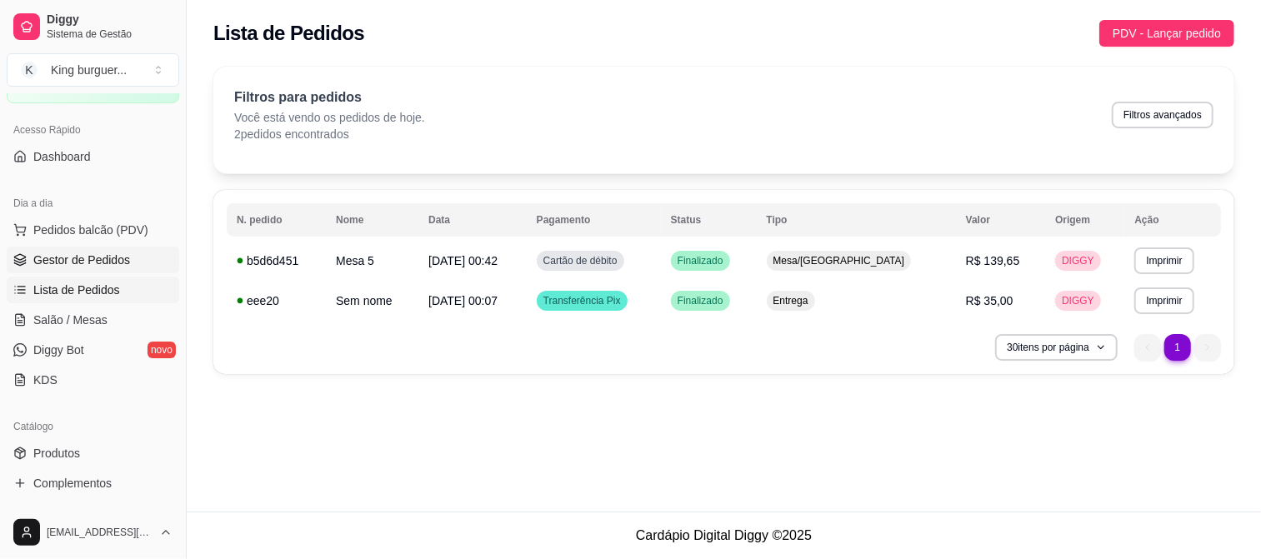
click at [71, 255] on span "Gestor de Pedidos" at bounding box center [81, 260] width 97 height 17
